Goal: Check status

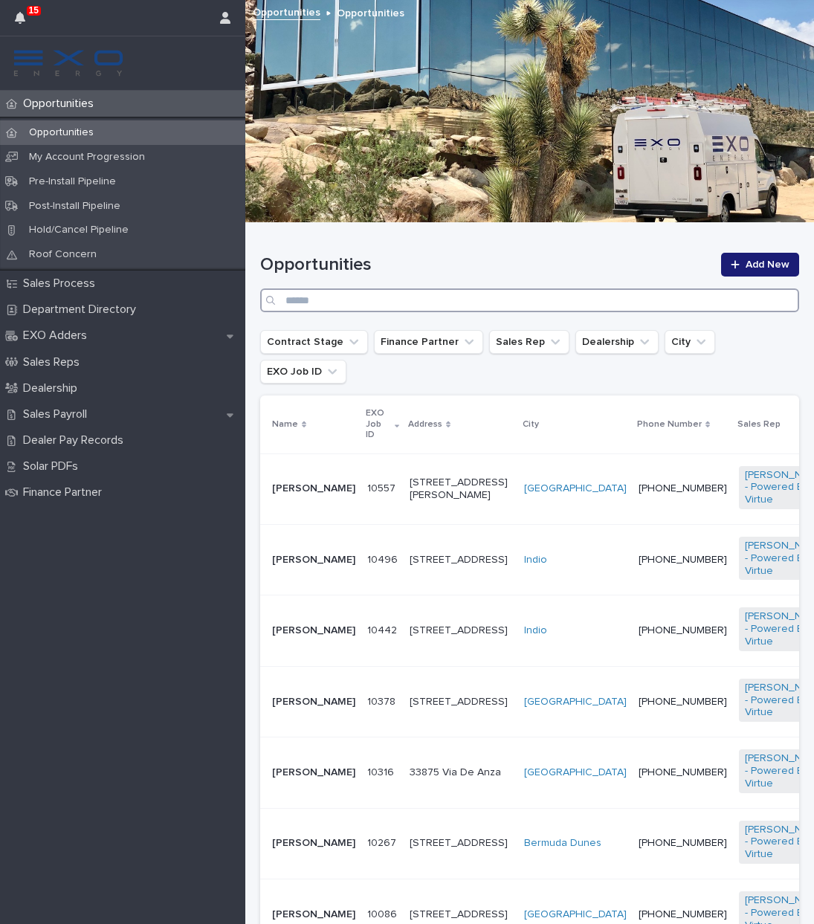
click at [365, 304] on input "Search" at bounding box center [529, 300] width 539 height 24
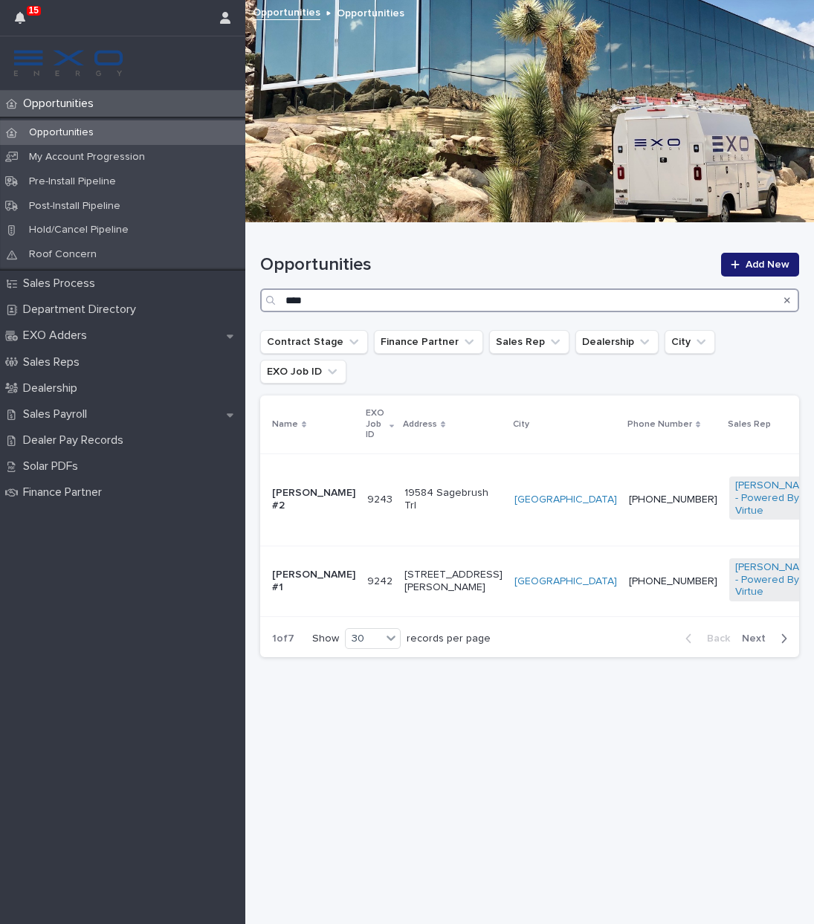
type input "****"
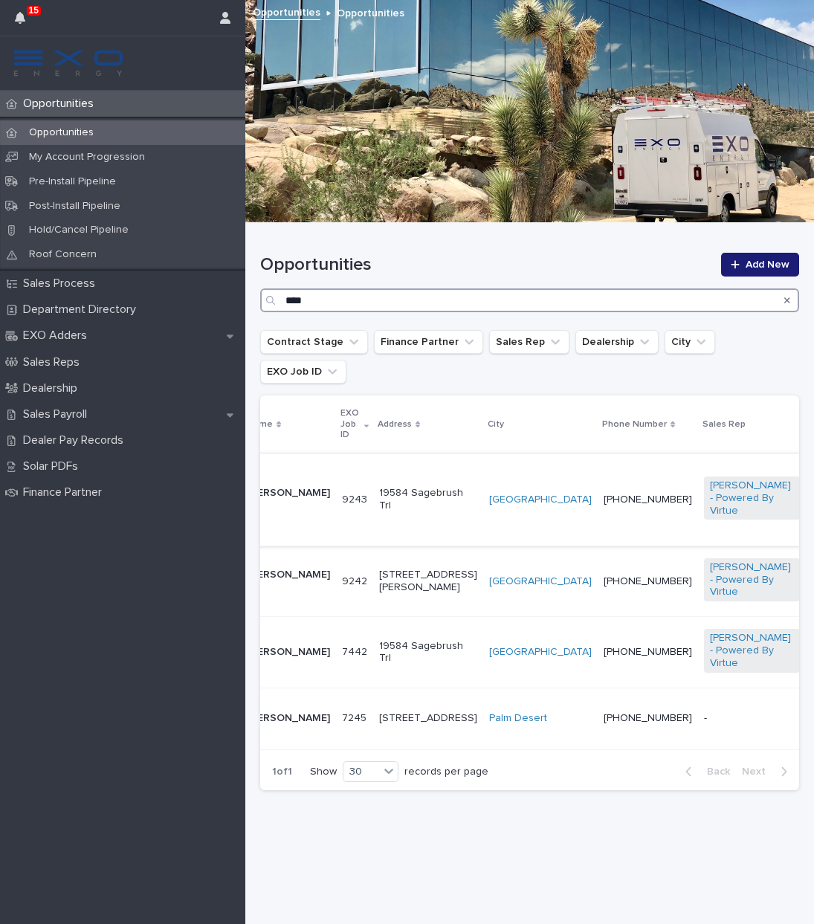
scroll to position [0, 13]
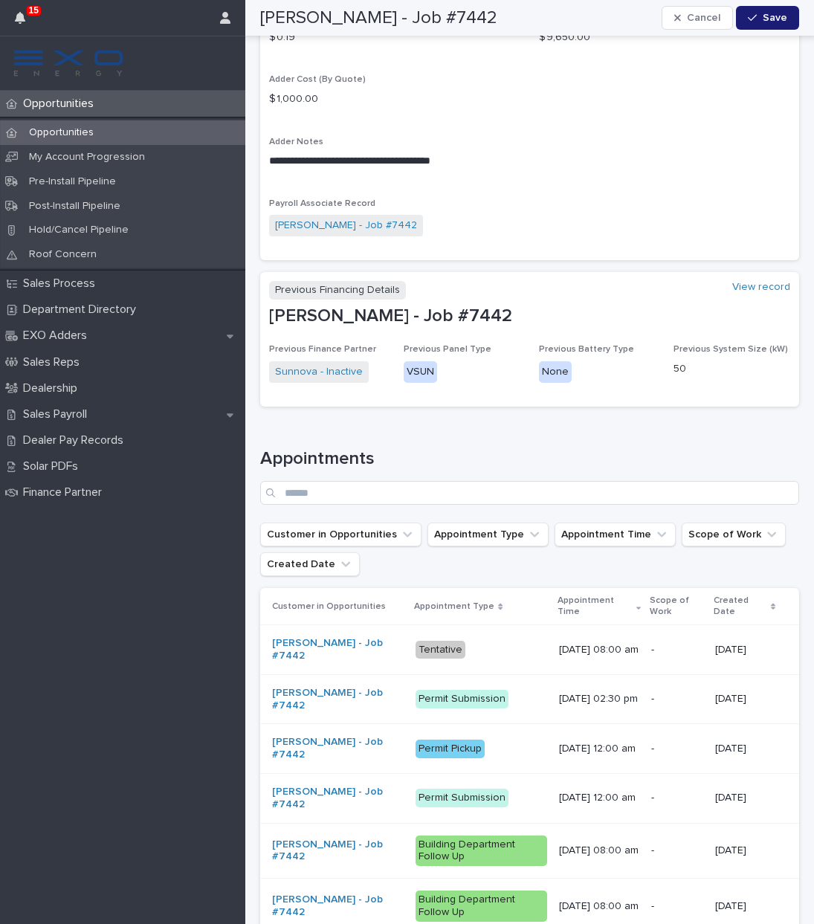
scroll to position [1637, 0]
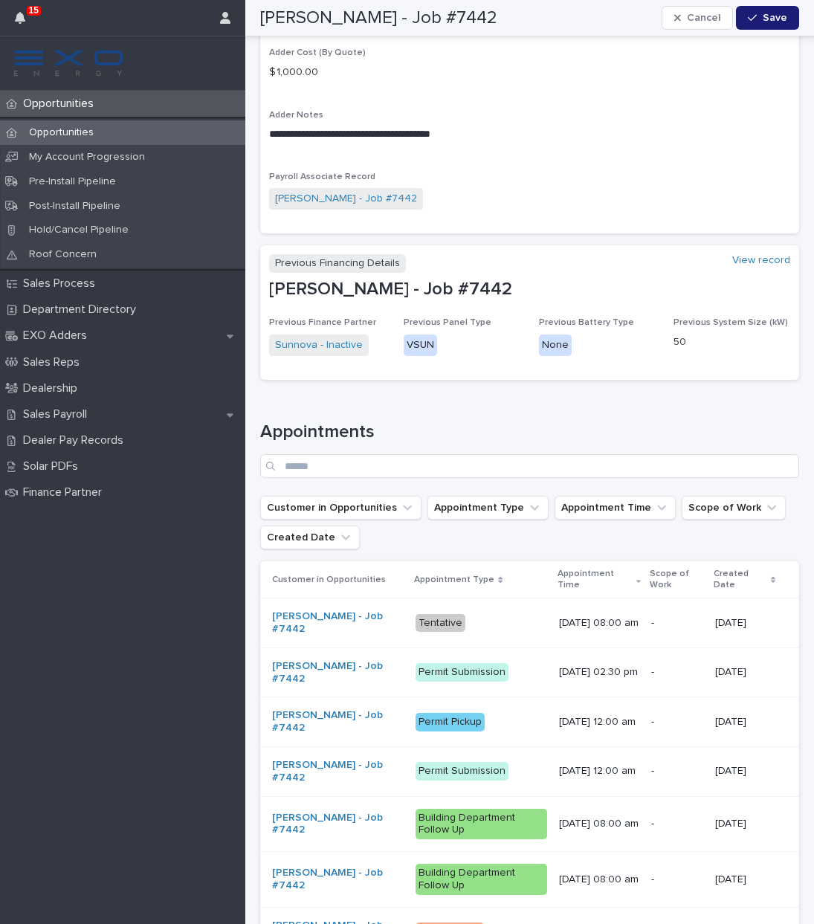
click at [425, 614] on div "Tentative" at bounding box center [441, 623] width 50 height 19
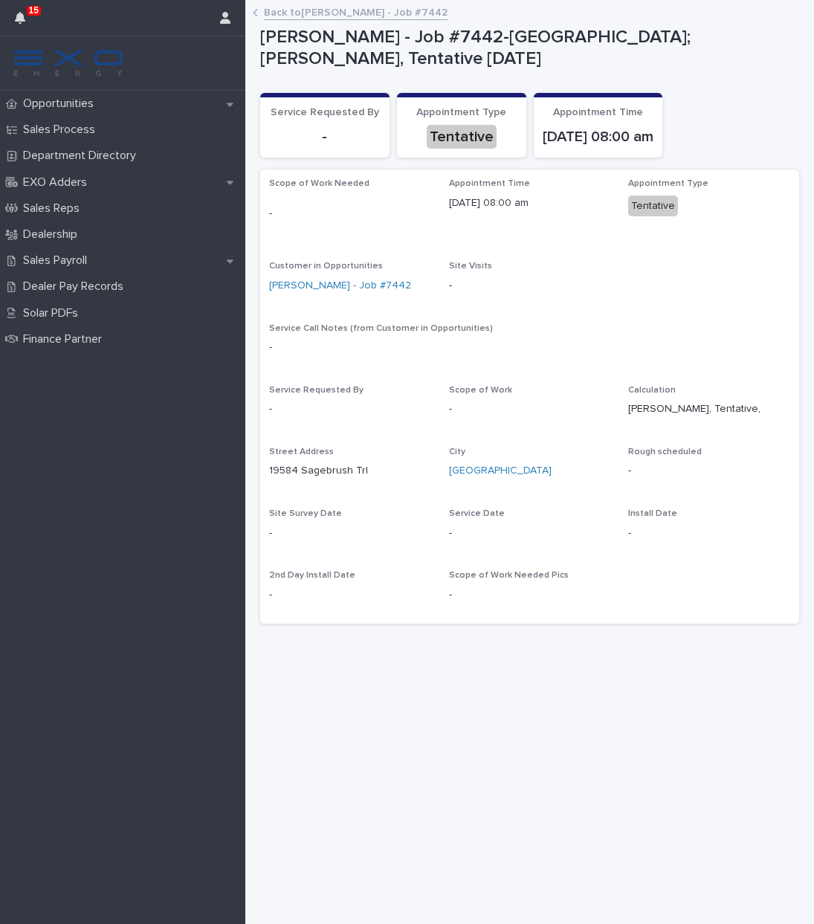
click at [271, 13] on link "Back to [PERSON_NAME] - Job #7442" at bounding box center [356, 11] width 184 height 17
